Goal: Transaction & Acquisition: Register for event/course

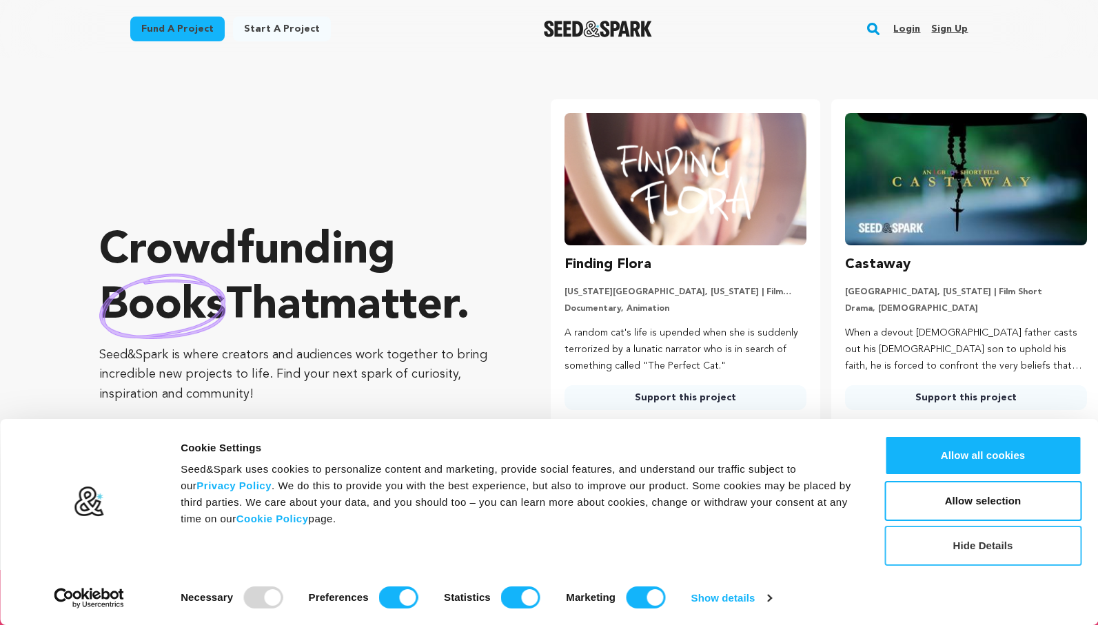
click at [961, 558] on button "Hide Details" at bounding box center [982, 546] width 197 height 40
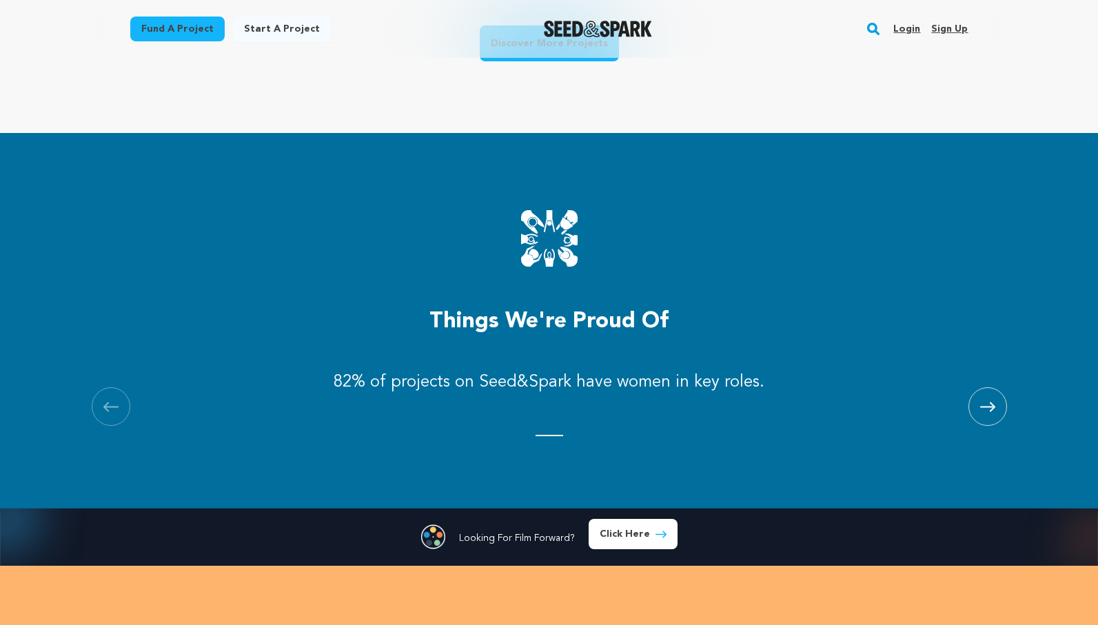
click at [982, 413] on span at bounding box center [987, 406] width 39 height 39
click at [983, 413] on span at bounding box center [987, 406] width 39 height 39
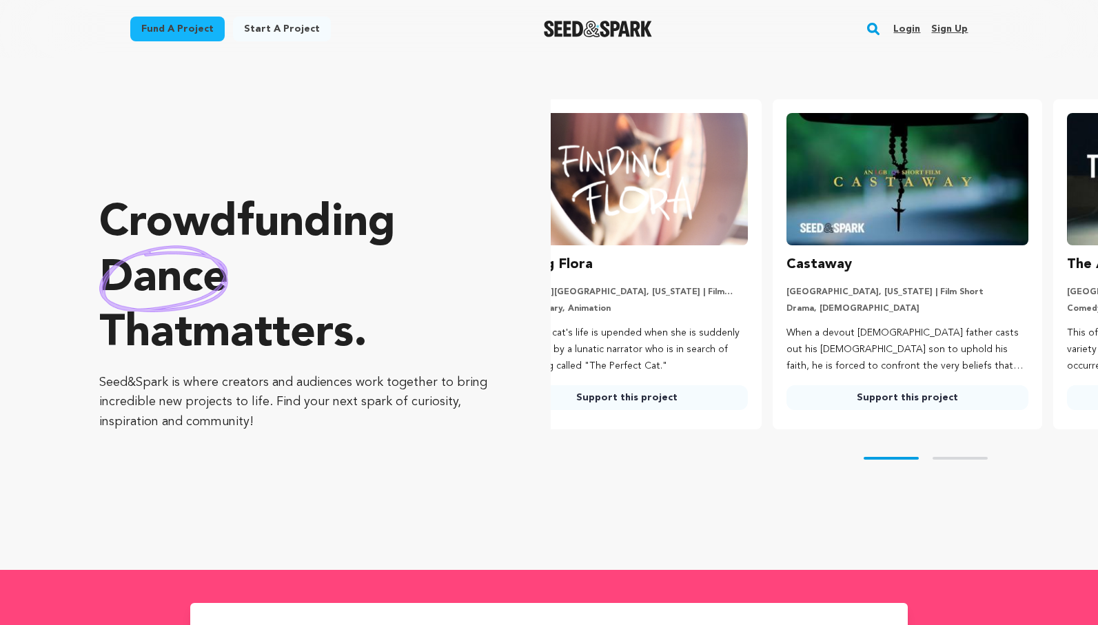
scroll to position [0, 0]
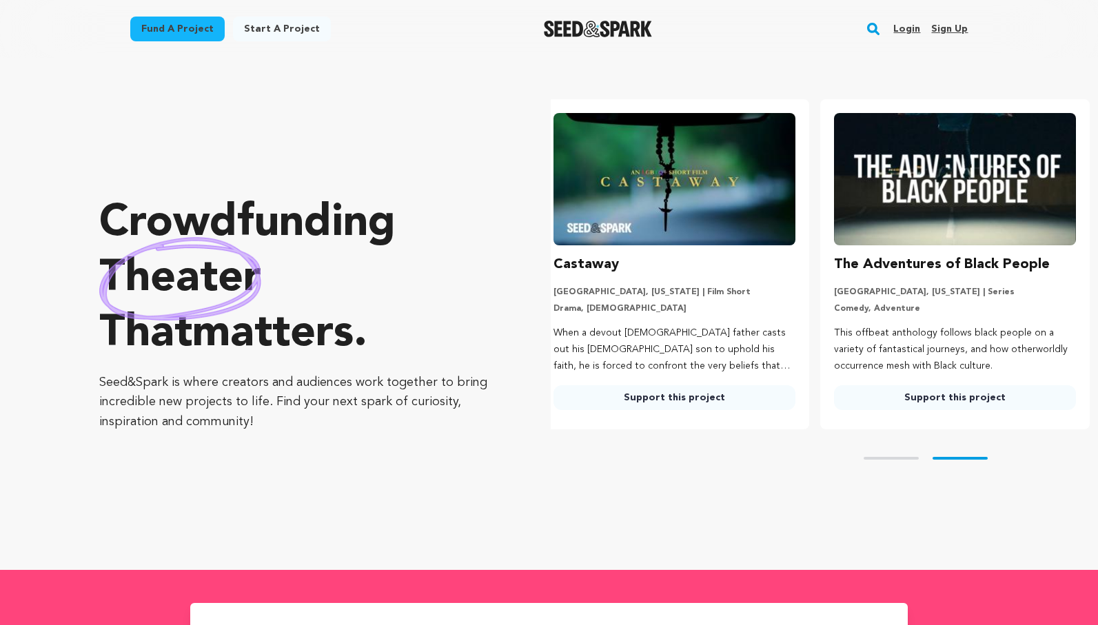
click at [274, 25] on link "Start a project" at bounding box center [282, 29] width 98 height 25
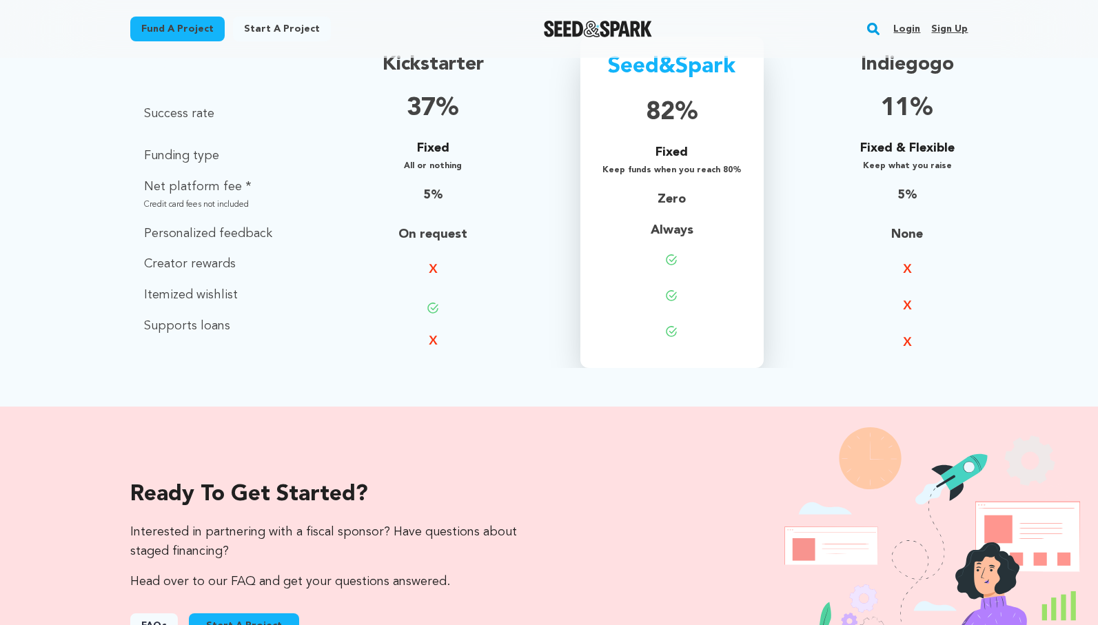
scroll to position [1025, 0]
click at [789, 340] on div "Definition Success rate Funding type Net platform fee * Credit card fees not in…" at bounding box center [549, 202] width 838 height 331
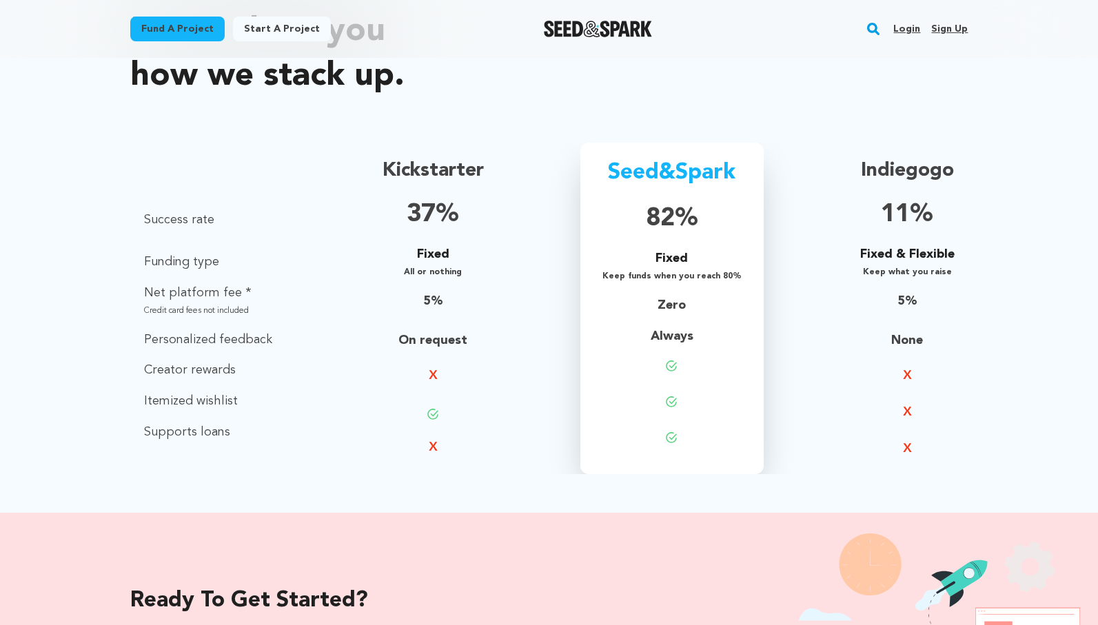
scroll to position [917, 0]
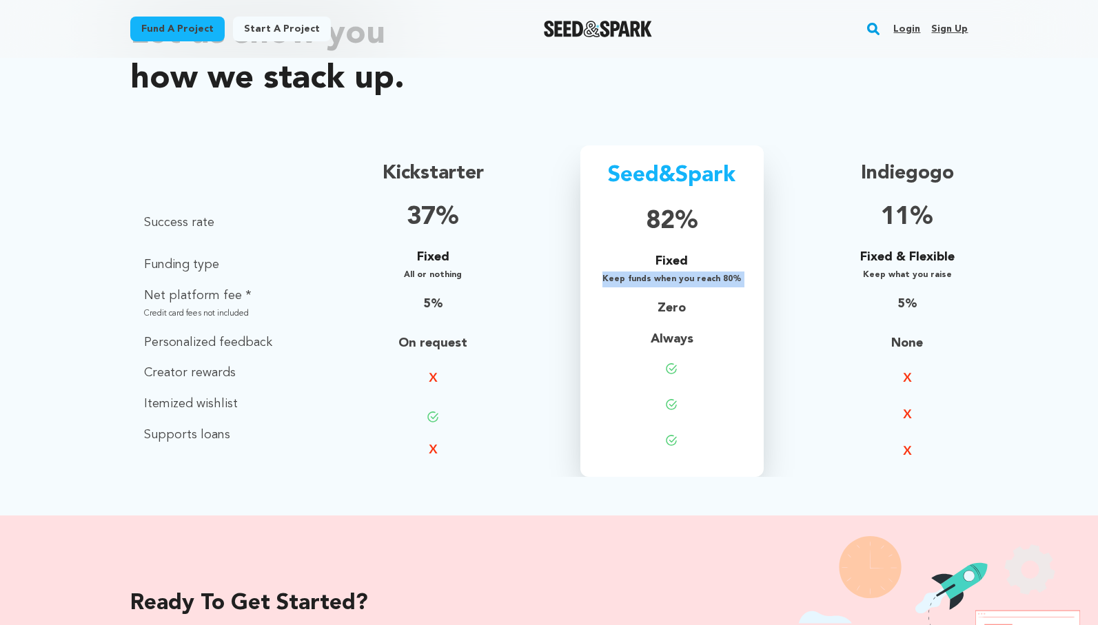
drag, startPoint x: 634, startPoint y: 291, endPoint x: 599, endPoint y: 280, distance: 36.6
click at [599, 280] on div "Seed&Spark 82% Fixed Keep funds when you reach 80% Zero Always" at bounding box center [671, 310] width 183 height 331
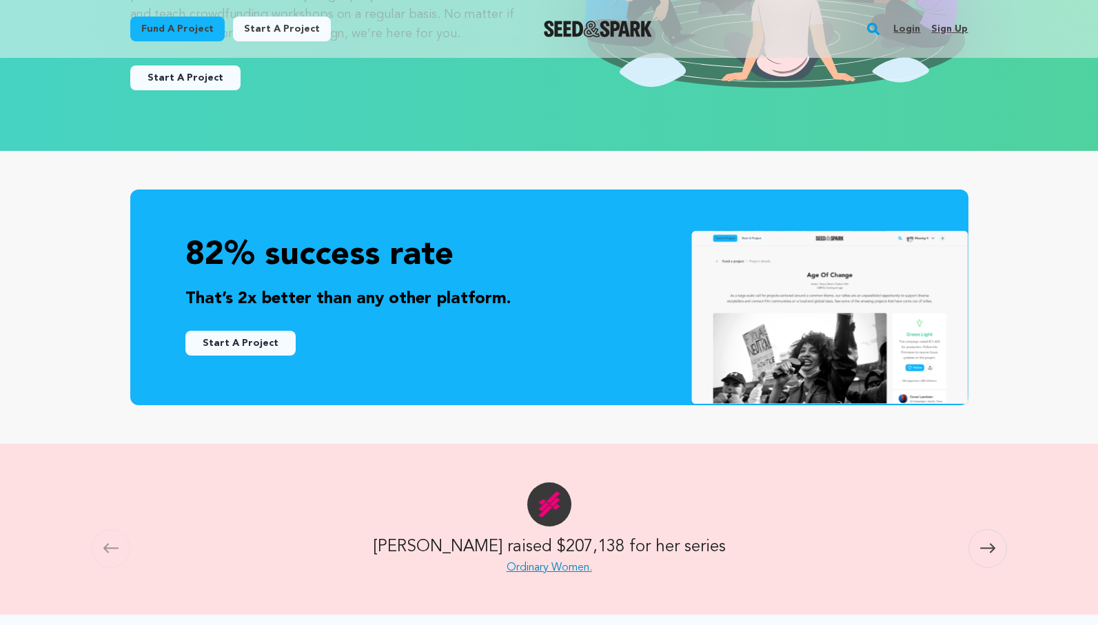
scroll to position [274, 0]
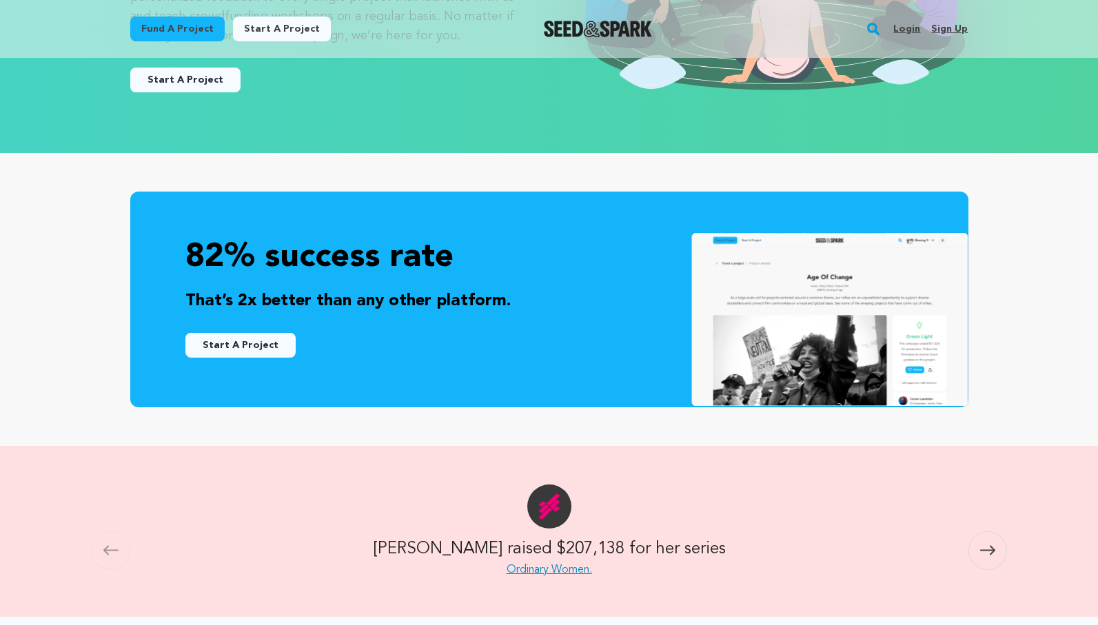
click at [226, 345] on link "Start A Project" at bounding box center [240, 345] width 110 height 25
